Goal: Transaction & Acquisition: Purchase product/service

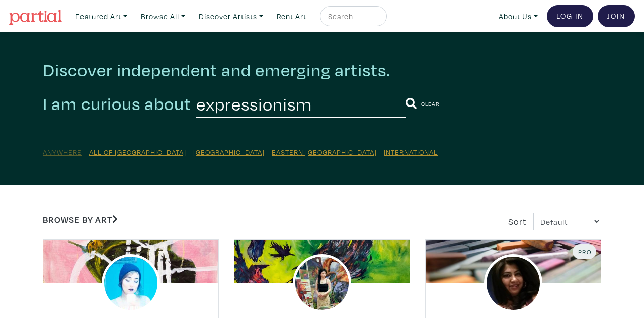
click at [60, 151] on u "Anywhere" at bounding box center [62, 152] width 39 height 10
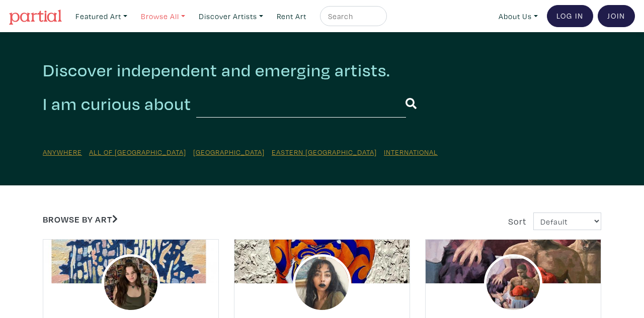
click at [182, 15] on link "Browse All" at bounding box center [162, 16] width 53 height 21
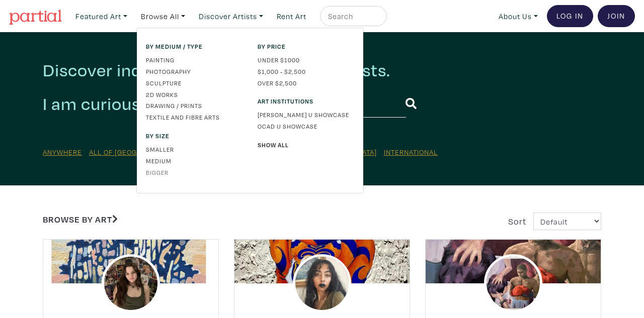
click at [154, 171] on link "Bigger" at bounding box center [194, 172] width 97 height 9
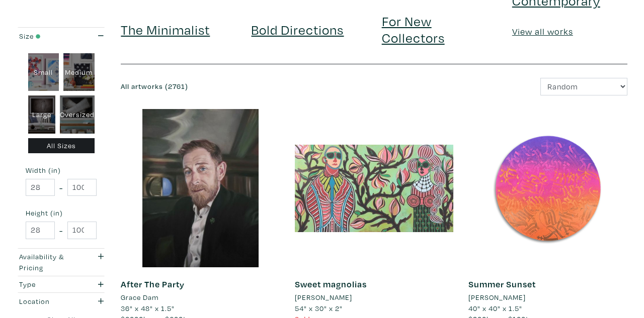
scroll to position [70, 0]
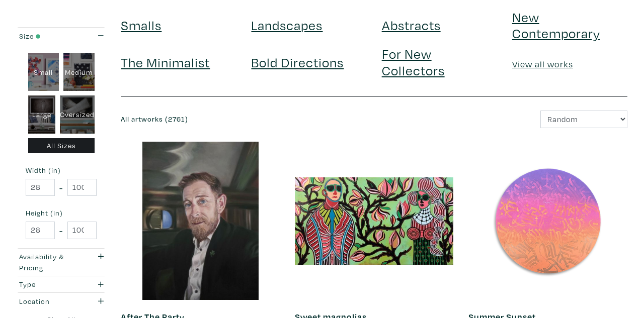
click at [524, 272] on div at bounding box center [547, 221] width 159 height 159
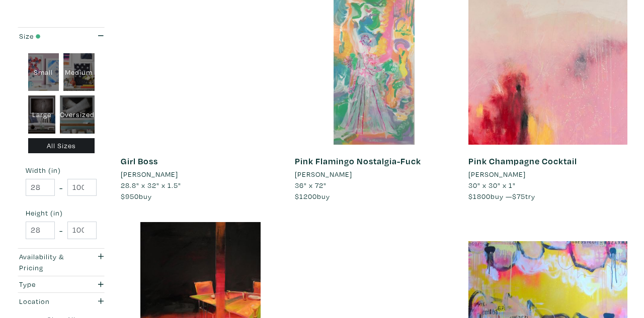
scroll to position [943, 0]
